Goal: Information Seeking & Learning: Understand process/instructions

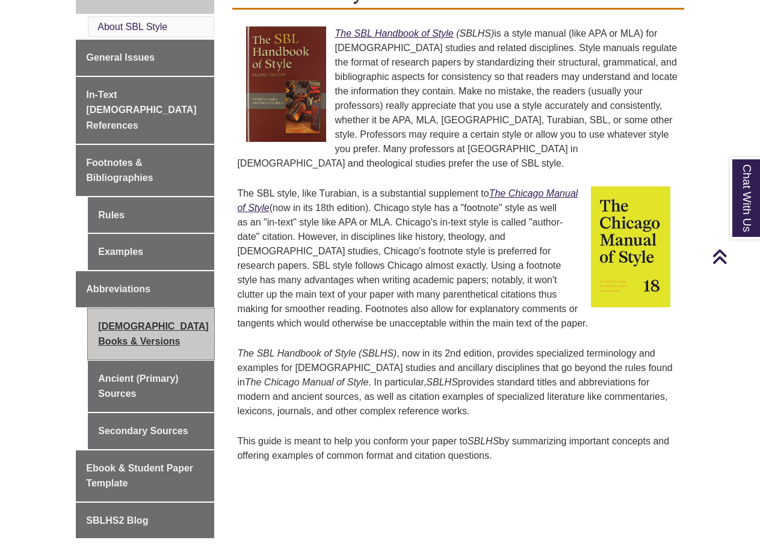
scroll to position [361, 0]
click at [117, 308] on link "[DEMOGRAPHIC_DATA] Books & Versions" at bounding box center [151, 333] width 126 height 51
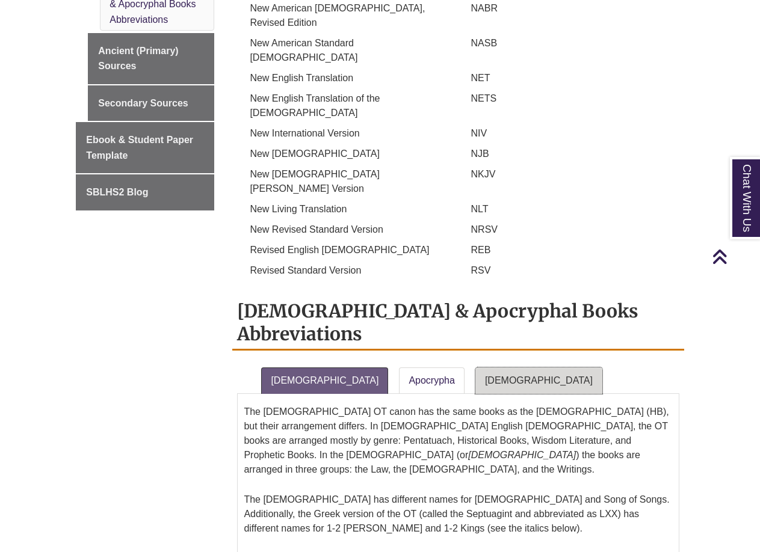
scroll to position [842, 0]
click at [475, 368] on link "[DEMOGRAPHIC_DATA]" at bounding box center [538, 381] width 127 height 26
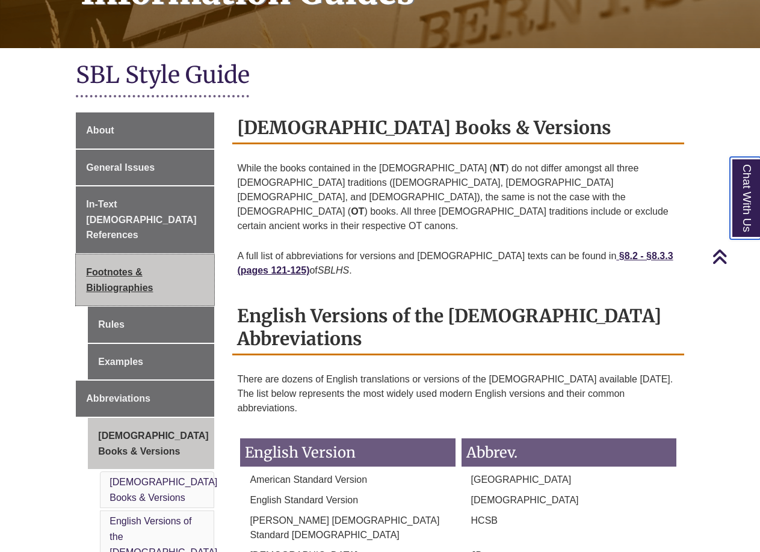
scroll to position [241, 0]
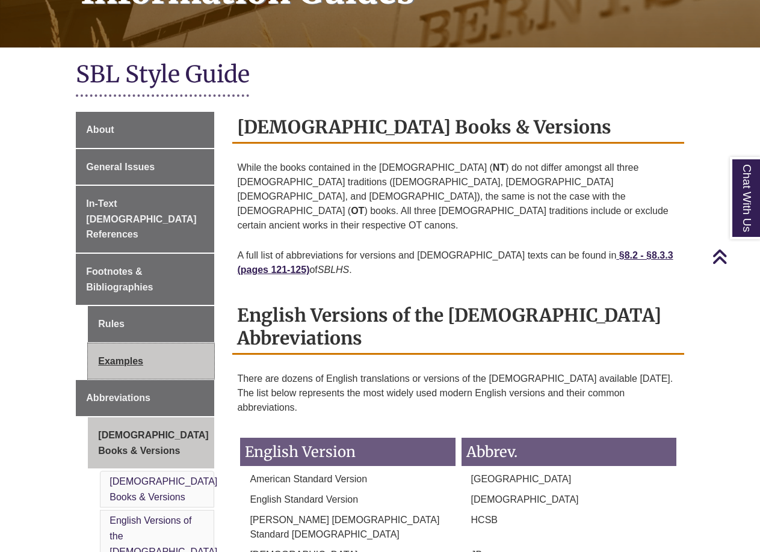
click at [126, 344] on link "Examples" at bounding box center [151, 362] width 126 height 36
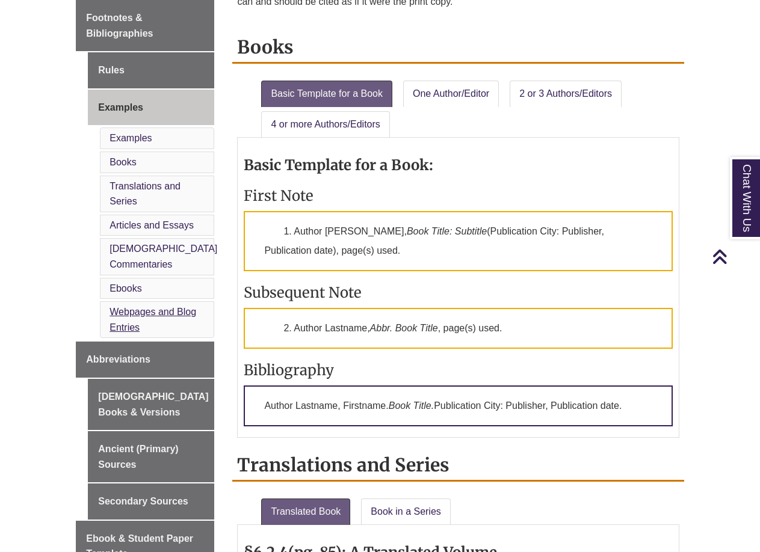
scroll to position [481, 0]
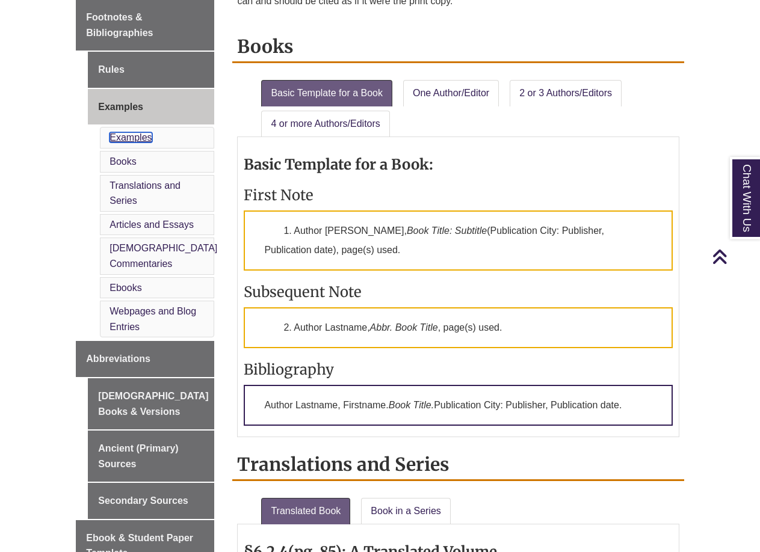
click at [129, 132] on link "Examples" at bounding box center [131, 137] width 42 height 10
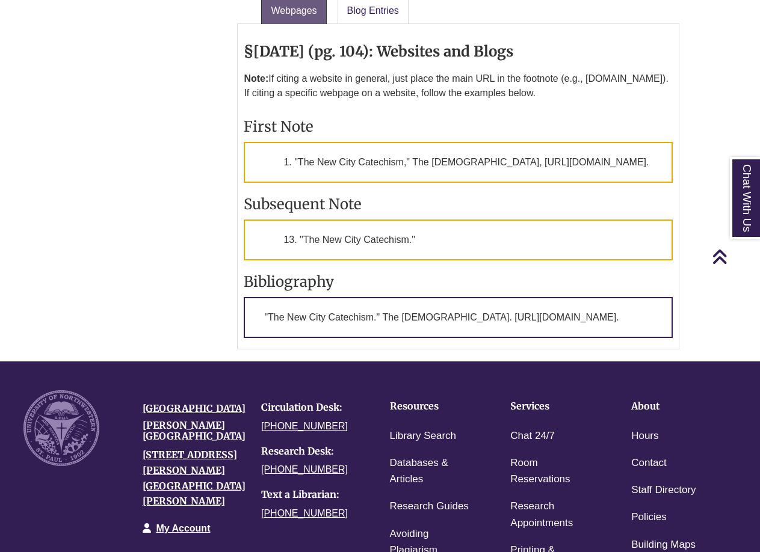
scroll to position [2925, 0]
